Goal: Task Accomplishment & Management: Manage account settings

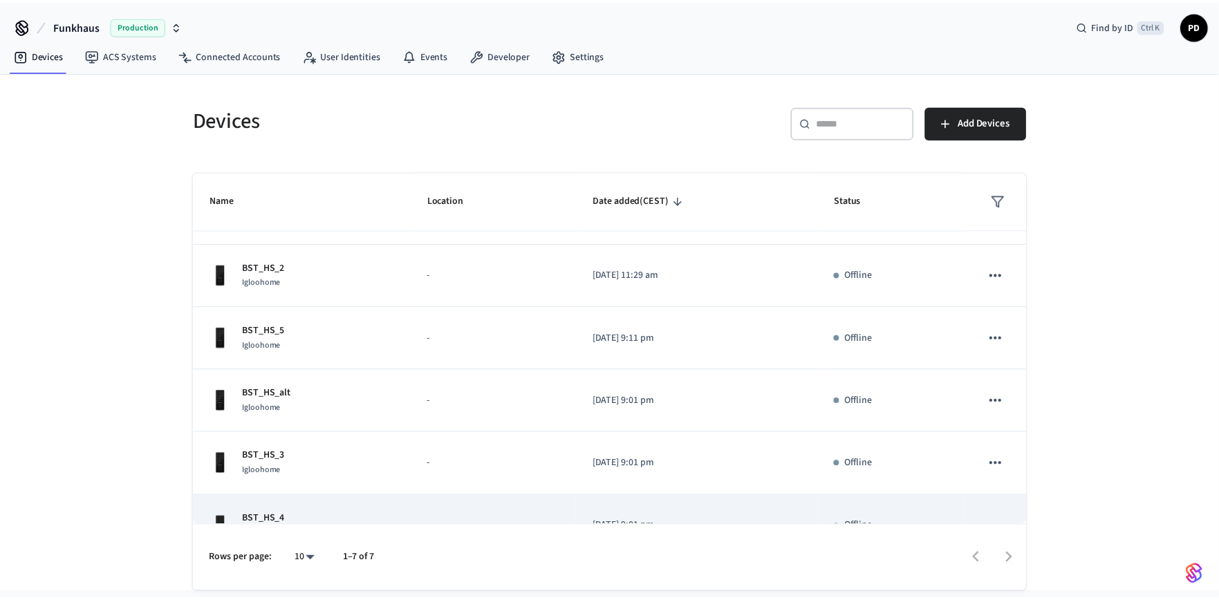
scroll to position [144, 0]
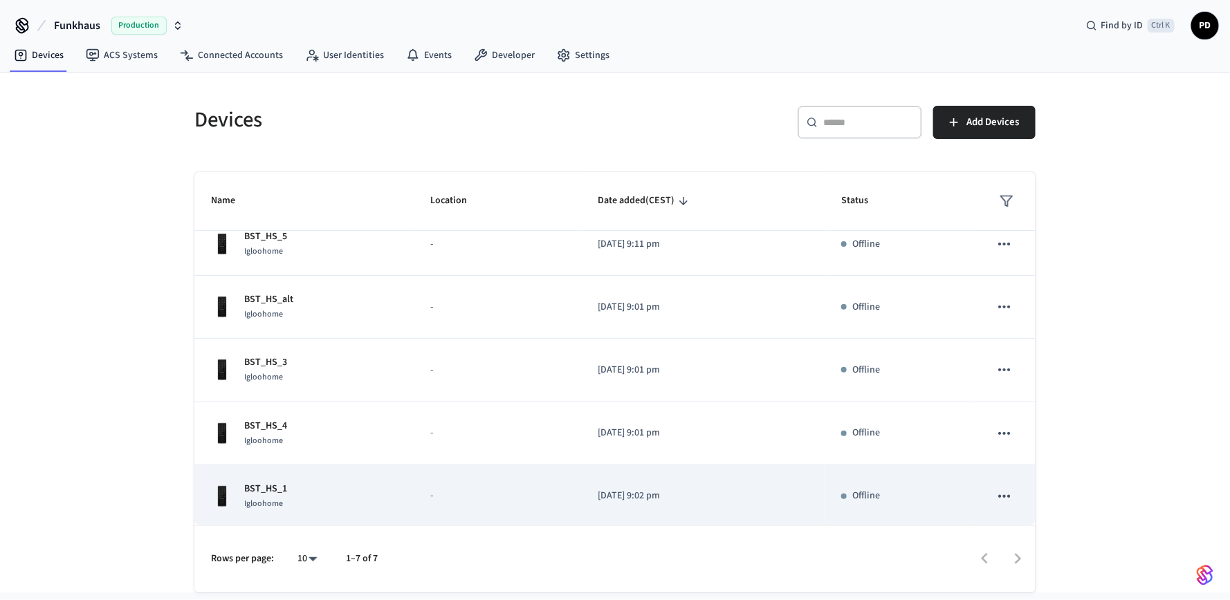
click at [367, 499] on div "BST_HS_1 Igloohome" at bounding box center [304, 496] width 187 height 29
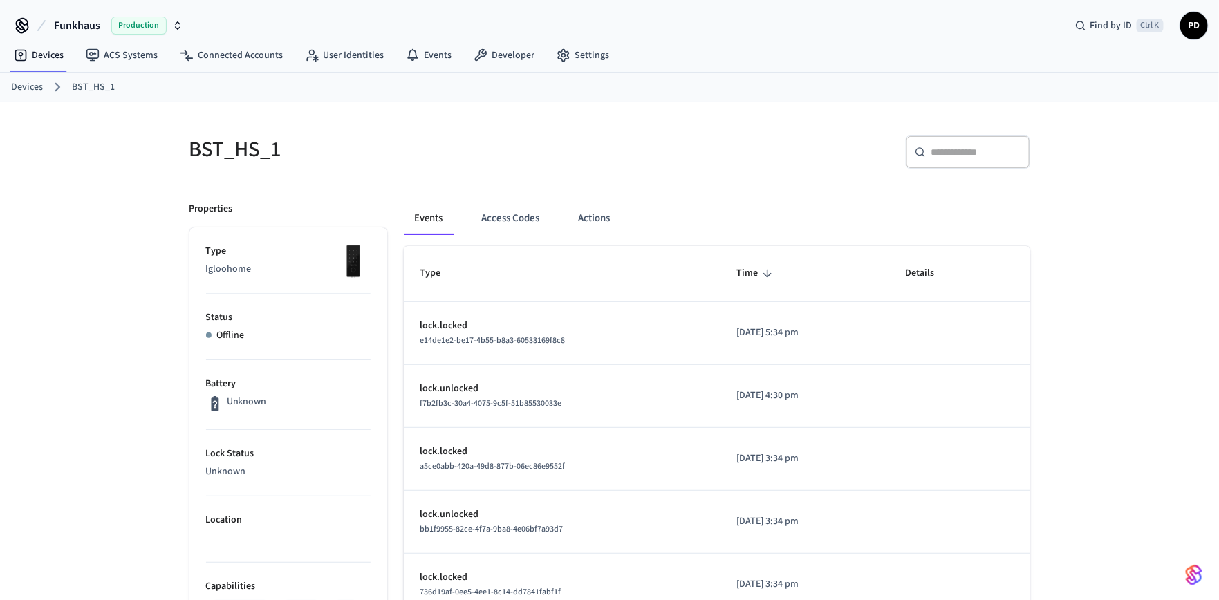
click at [29, 89] on link "Devices" at bounding box center [27, 87] width 32 height 15
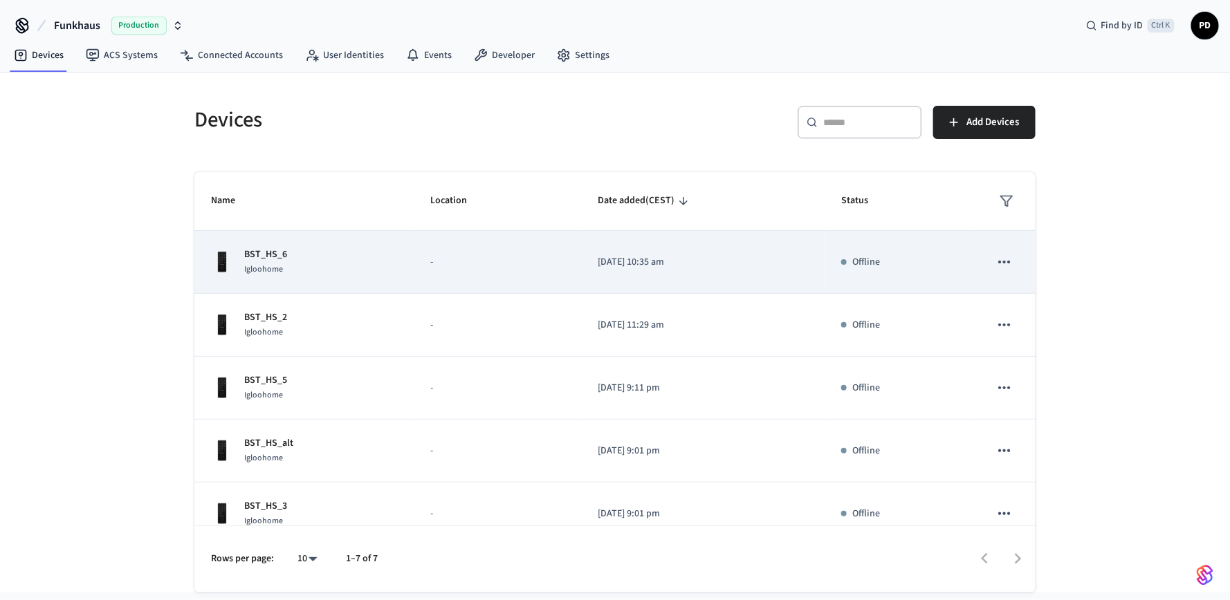
click at [995, 260] on icon "sticky table" at bounding box center [1004, 262] width 18 height 18
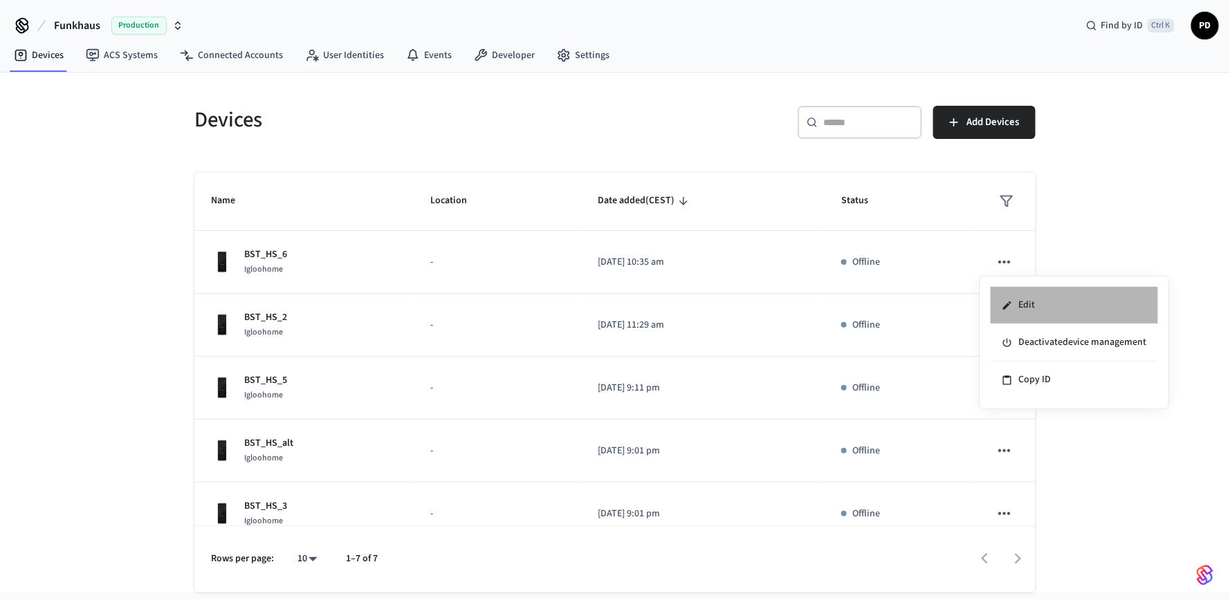
click at [1038, 302] on li "Edit" at bounding box center [1073, 305] width 167 height 37
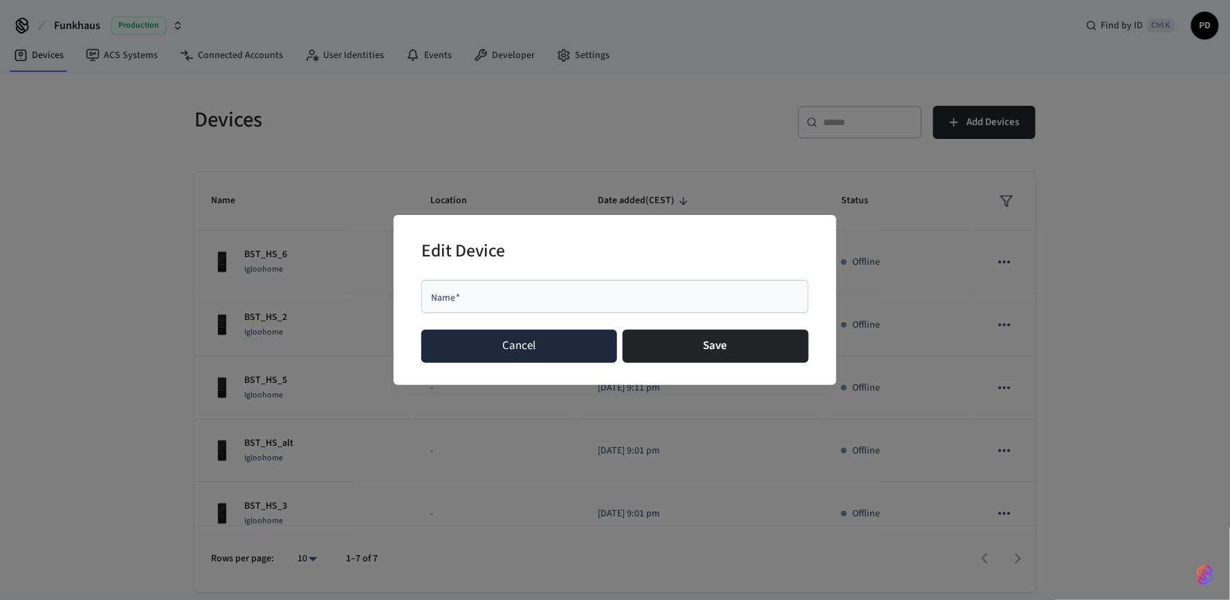
click at [535, 347] on button "Cancel" at bounding box center [519, 346] width 196 height 33
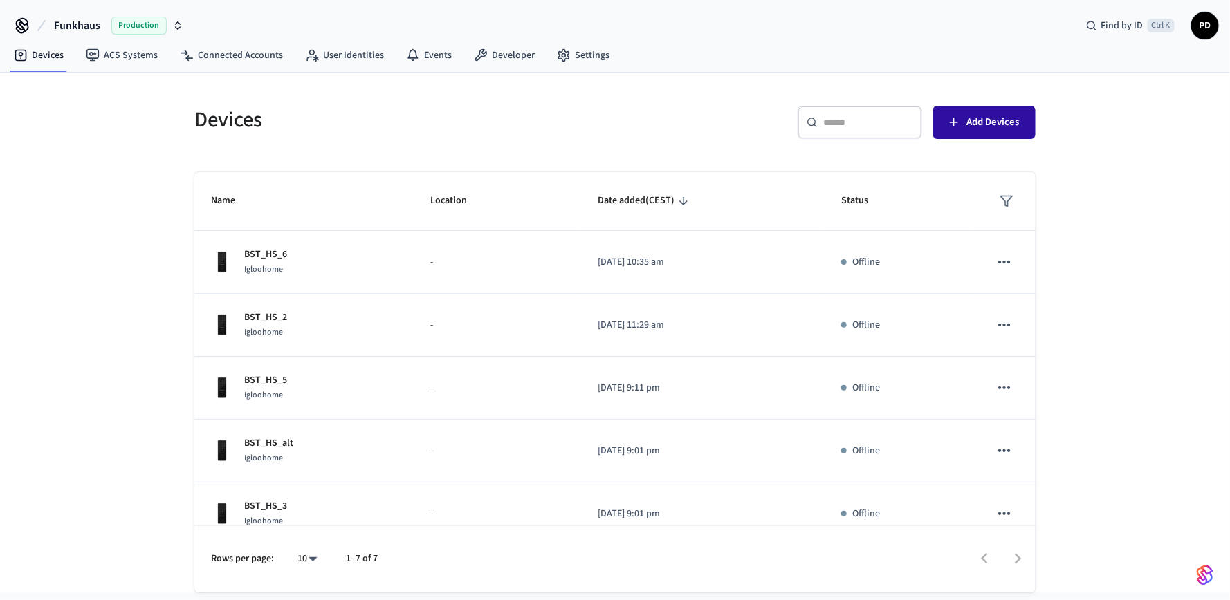
click at [982, 122] on span "Add Devices" at bounding box center [992, 122] width 53 height 18
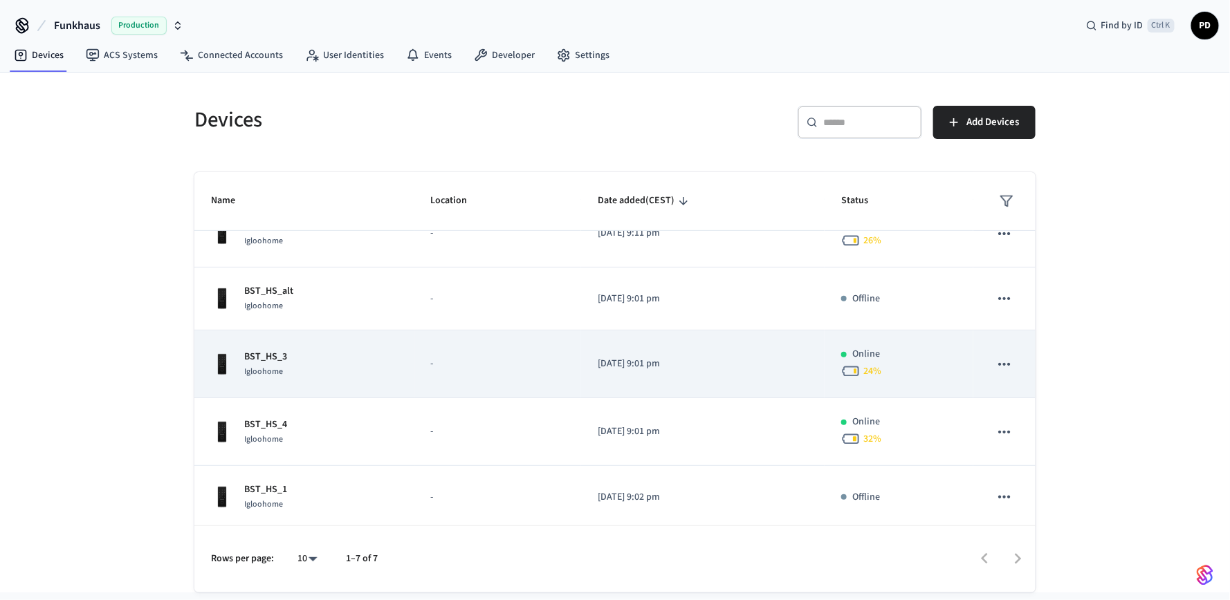
scroll to position [163, 0]
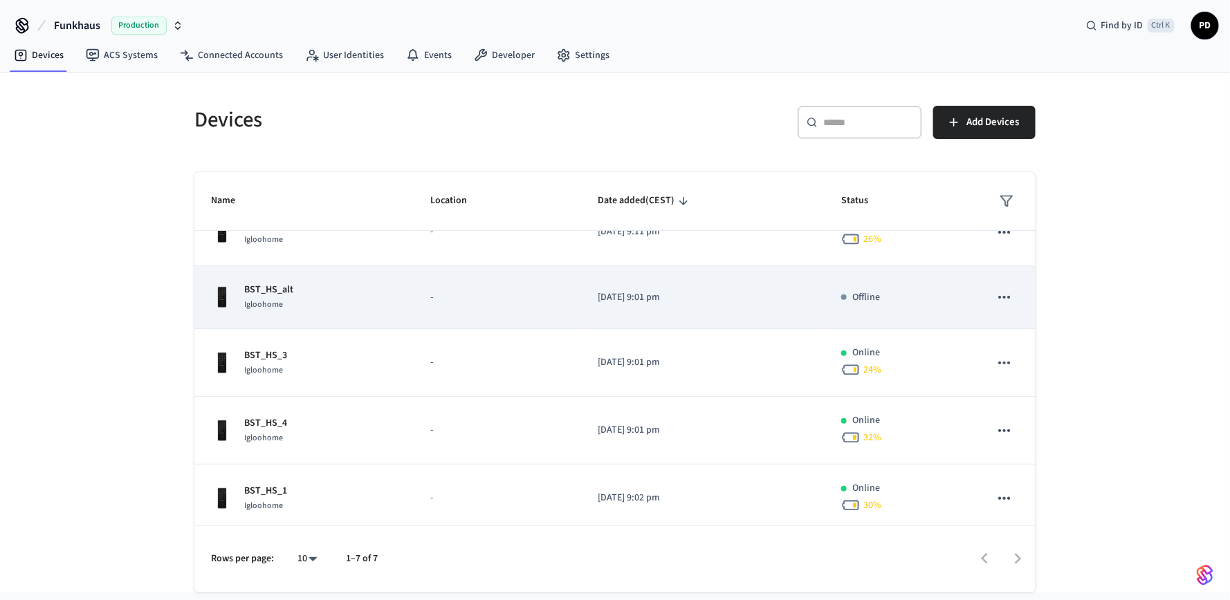
click at [627, 295] on p "[DATE] 9:01 pm" at bounding box center [703, 297] width 210 height 15
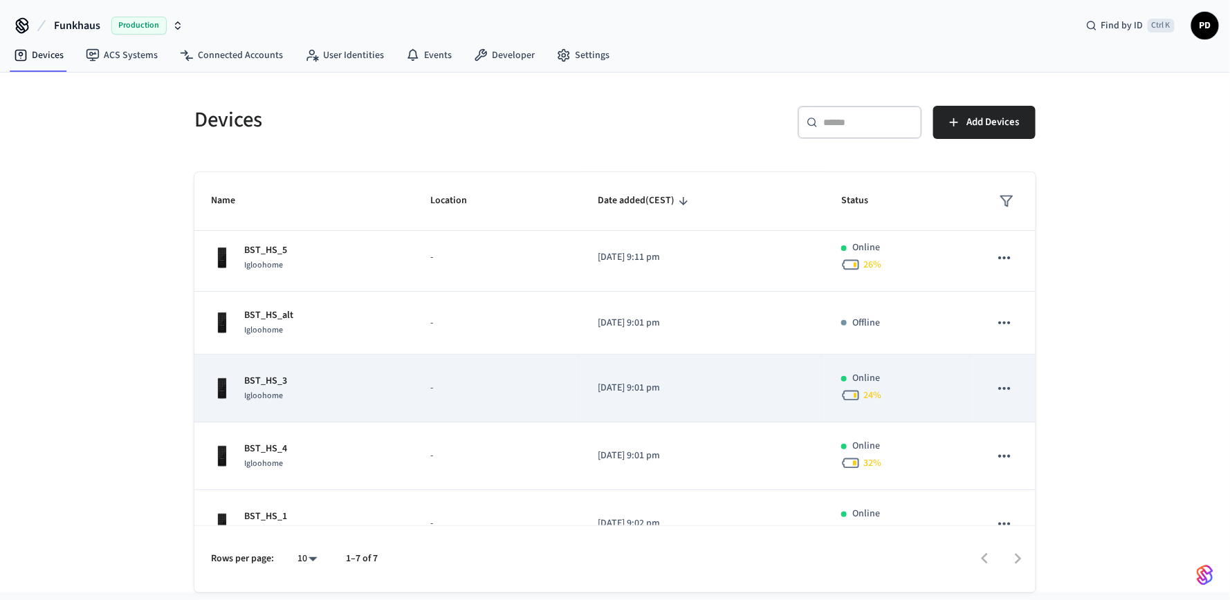
scroll to position [138, 0]
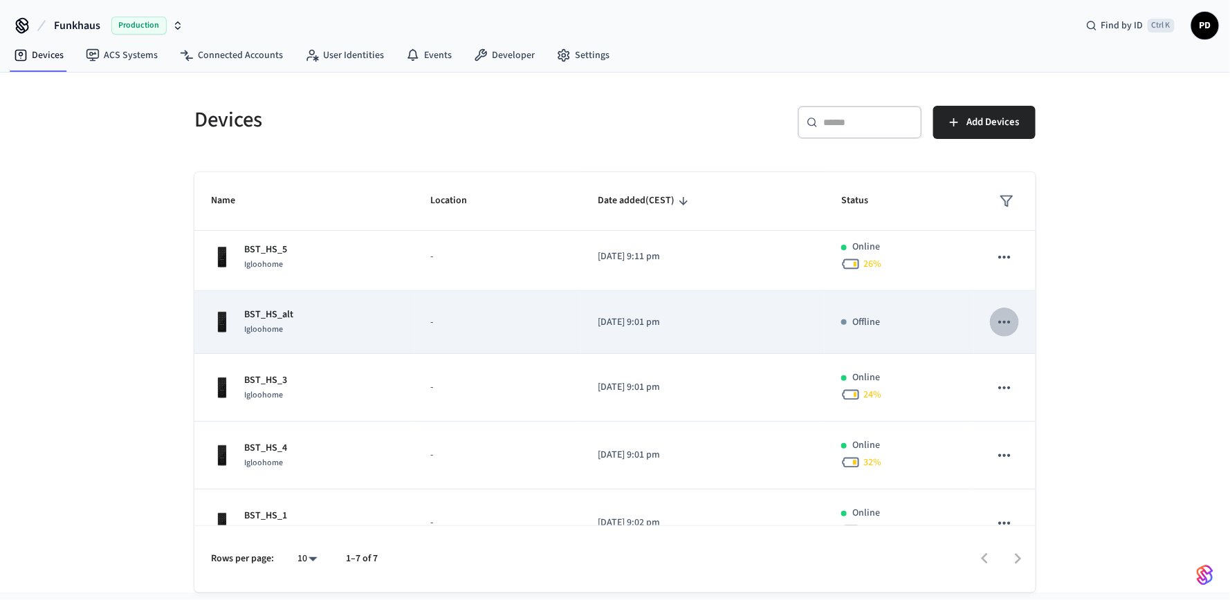
click at [996, 320] on icon "sticky table" at bounding box center [1004, 322] width 18 height 18
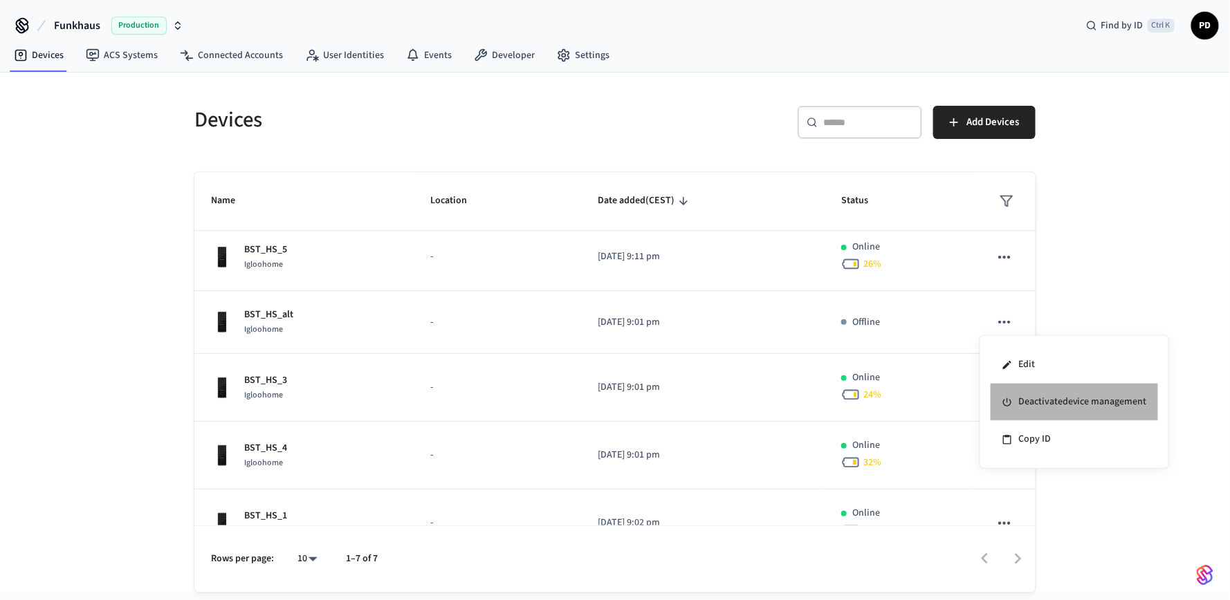
click at [1054, 402] on li "Deactivate device management" at bounding box center [1073, 402] width 167 height 37
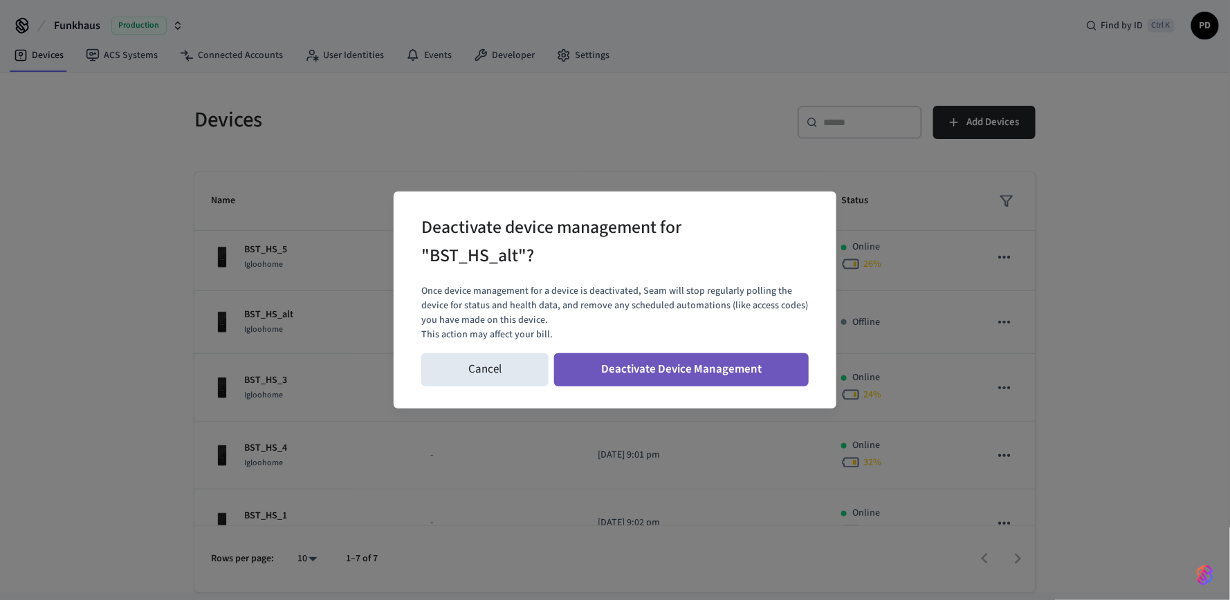
click at [696, 372] on button "Deactivate Device Management" at bounding box center [681, 369] width 255 height 33
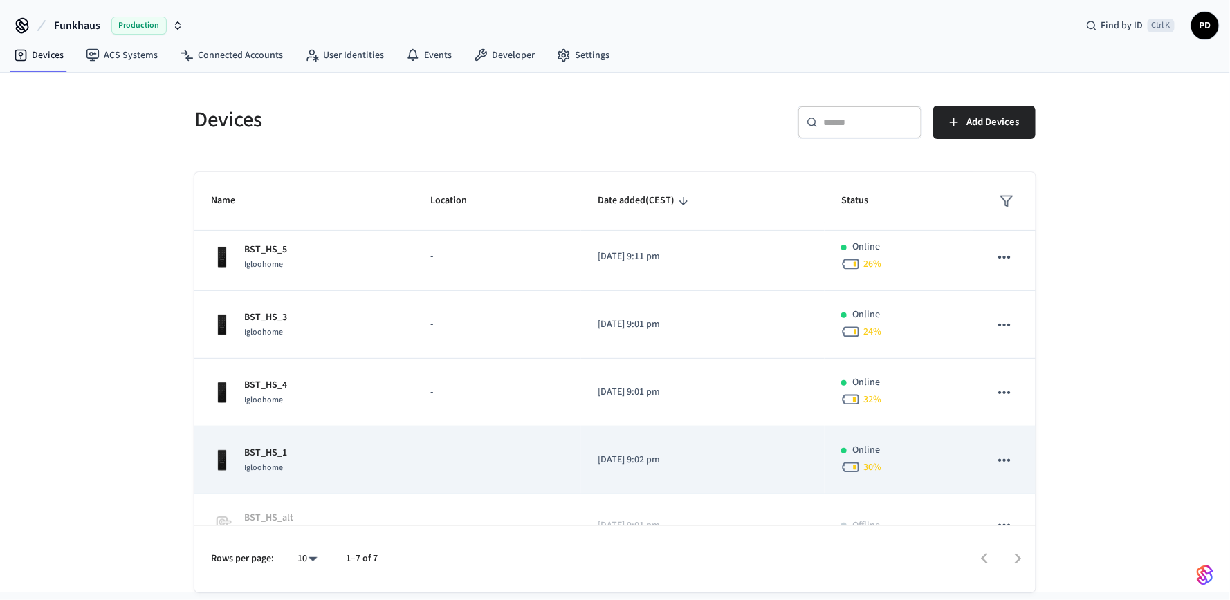
click at [295, 452] on div "BST_HS_1 Igloohome" at bounding box center [304, 460] width 187 height 29
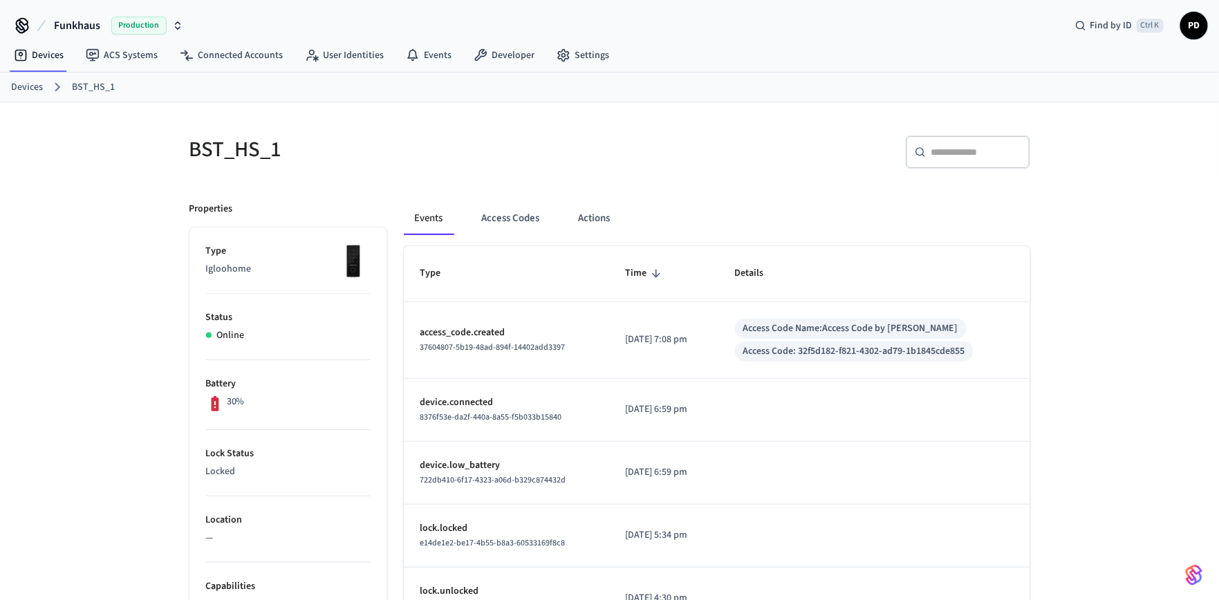
click at [672, 338] on p "[DATE] 7:08 pm" at bounding box center [664, 340] width 76 height 15
click at [488, 329] on p "access_code.created" at bounding box center [507, 333] width 172 height 15
click at [664, 342] on p "[DATE] 7:08 pm" at bounding box center [664, 340] width 76 height 15
drag, startPoint x: 764, startPoint y: 351, endPoint x: 986, endPoint y: 350, distance: 222.0
click at [974, 350] on div "Access Code: 32f5d182-f821-4302-ad79-1b1845cde855" at bounding box center [854, 352] width 239 height 20
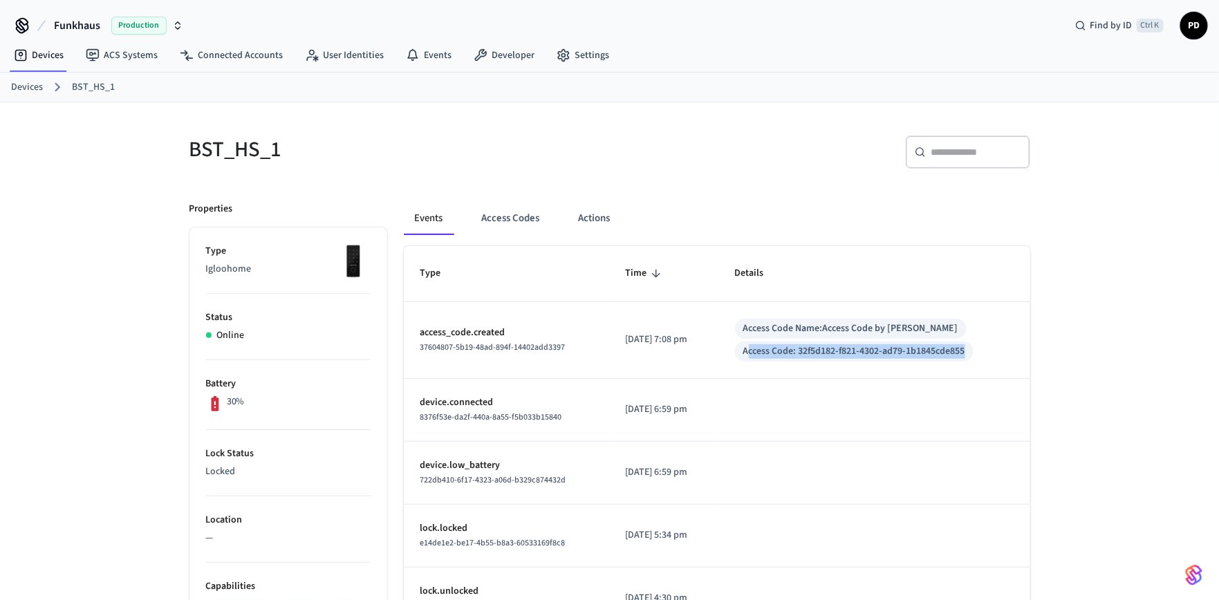
click at [973, 369] on td "Access Code Name: Access Code by Zapier Access Code: 32f5d182-f821-4302-ad79-1b…" at bounding box center [875, 340] width 312 height 77
click at [497, 228] on button "Access Codes" at bounding box center [511, 218] width 80 height 33
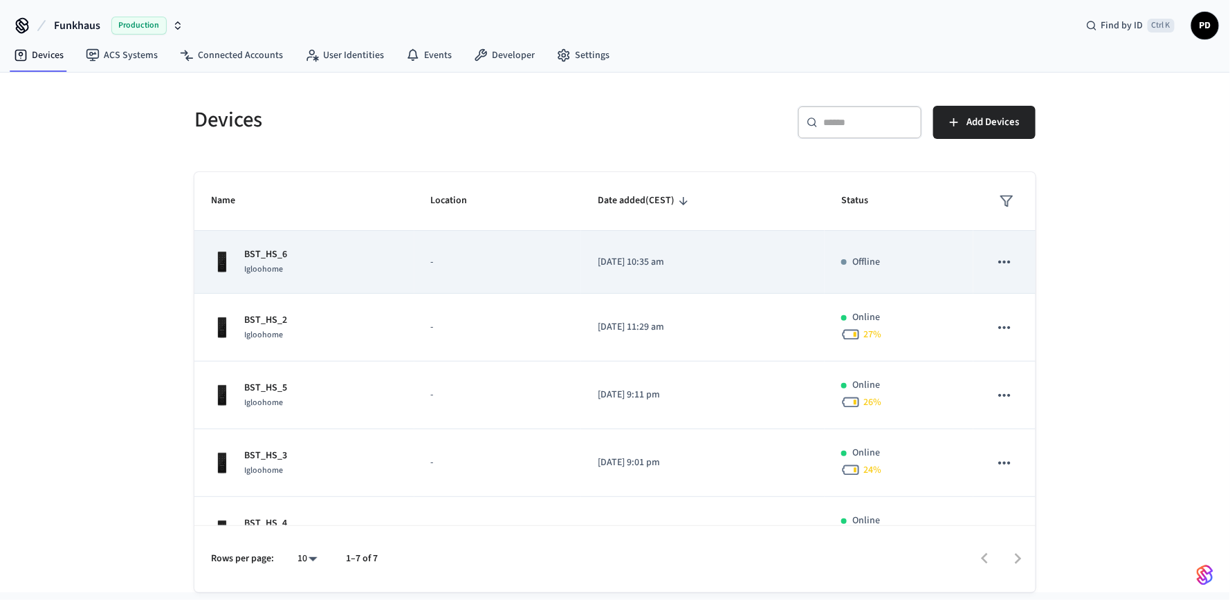
click at [304, 275] on div "BST_HS_6 Igloohome" at bounding box center [304, 262] width 187 height 29
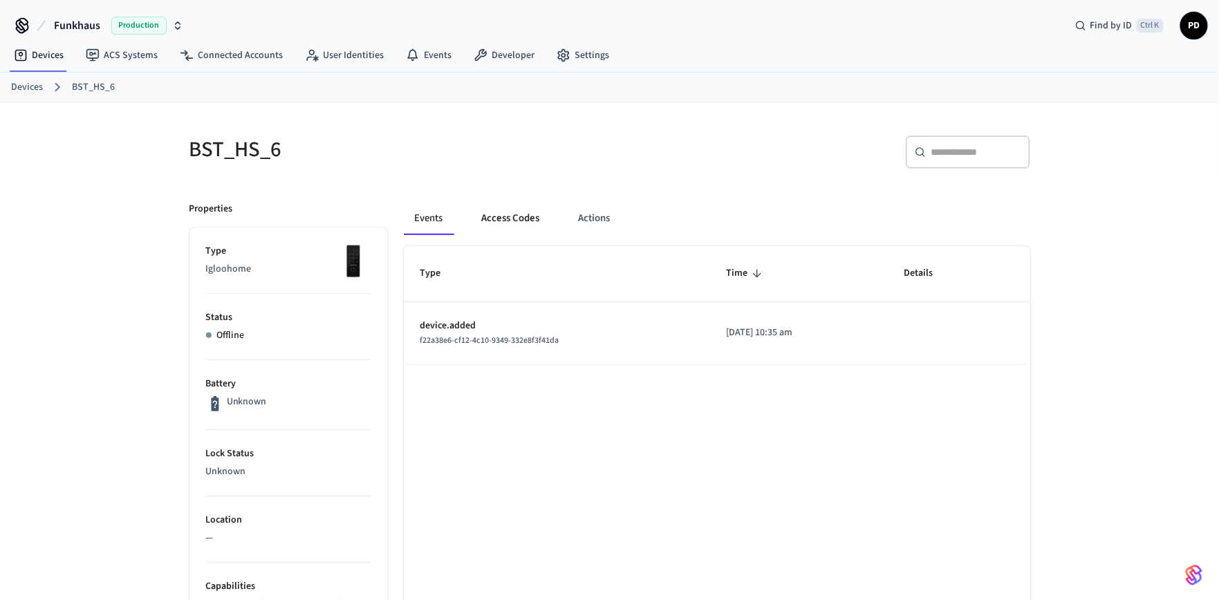
click at [516, 221] on button "Access Codes" at bounding box center [511, 218] width 80 height 33
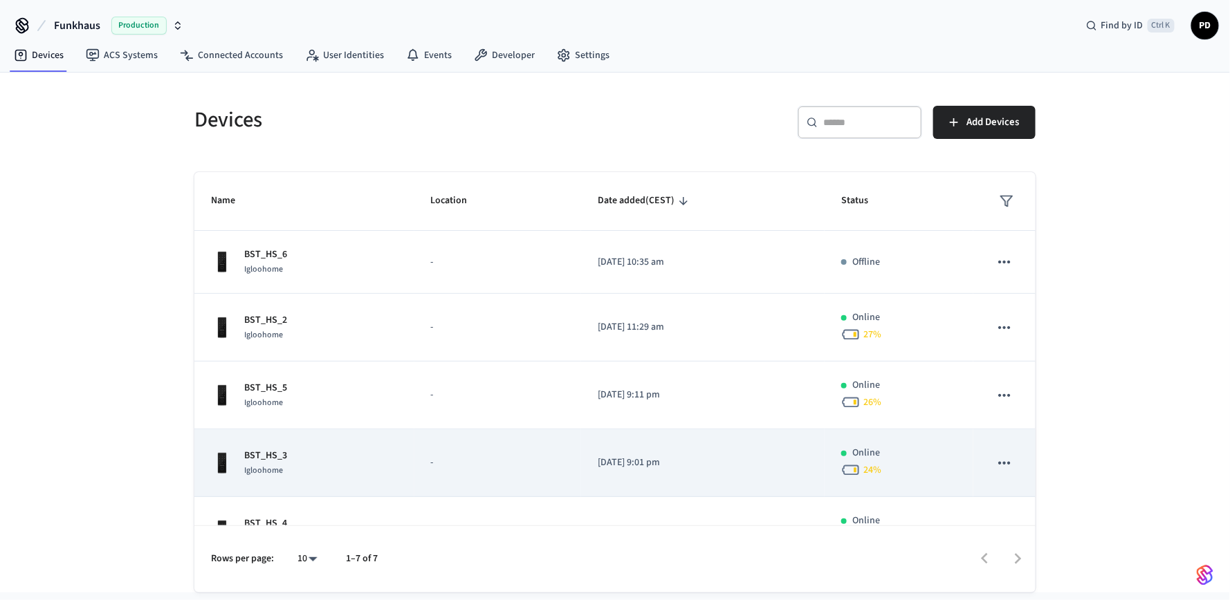
click at [275, 457] on p "BST_HS_3" at bounding box center [265, 456] width 43 height 15
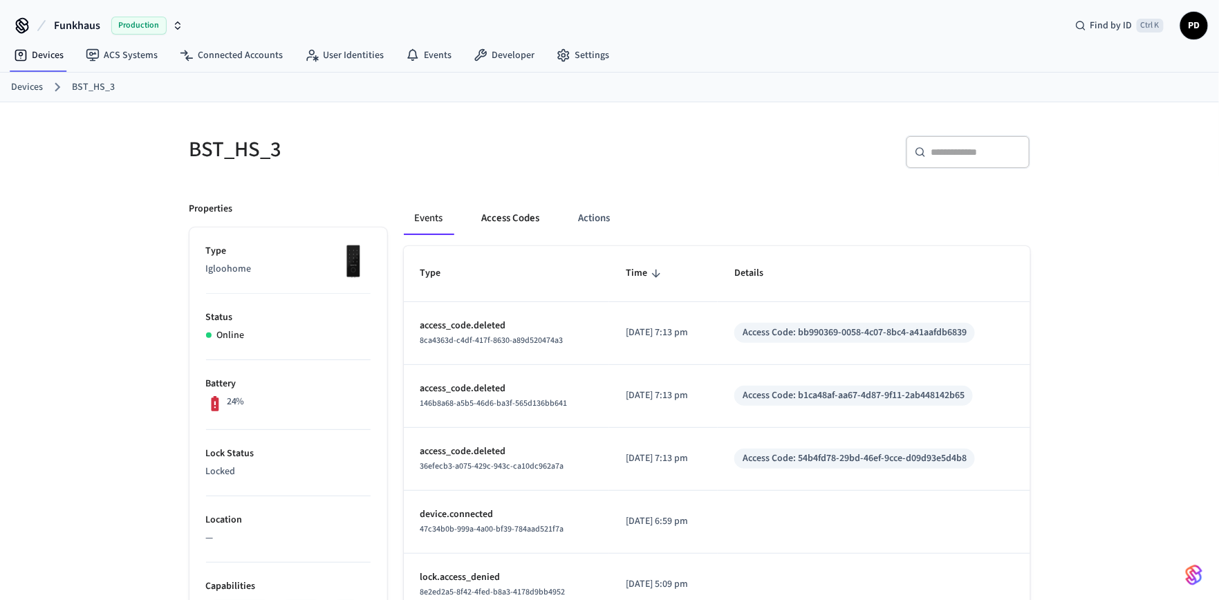
click at [508, 219] on button "Access Codes" at bounding box center [511, 218] width 80 height 33
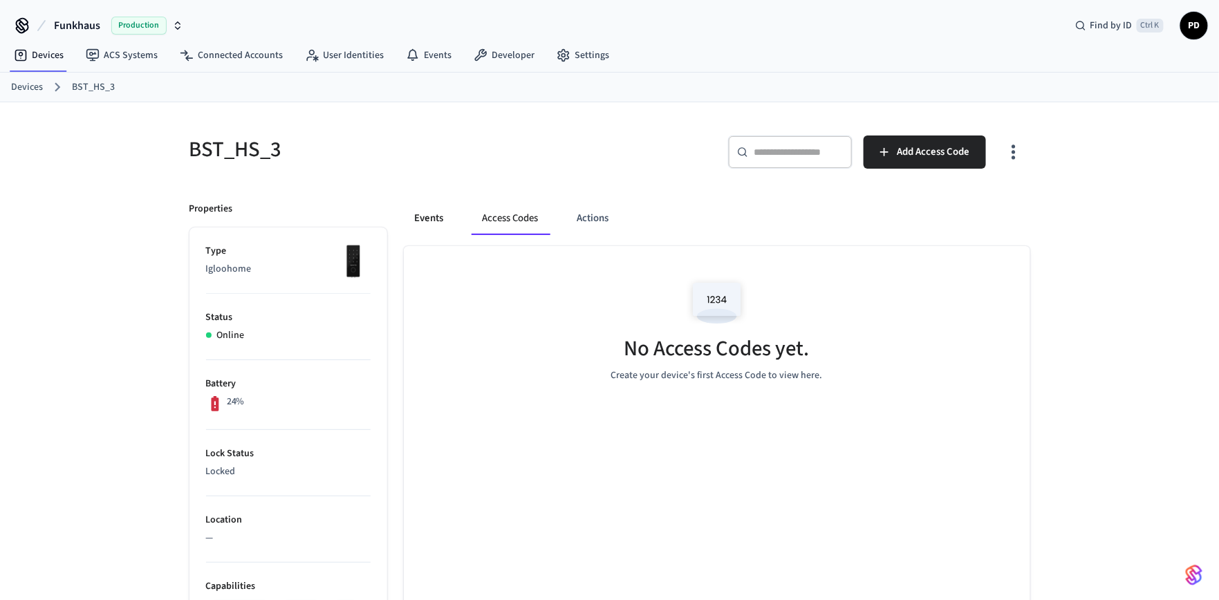
click at [421, 217] on button "Events" at bounding box center [429, 218] width 51 height 33
